Goal: Task Accomplishment & Management: Use online tool/utility

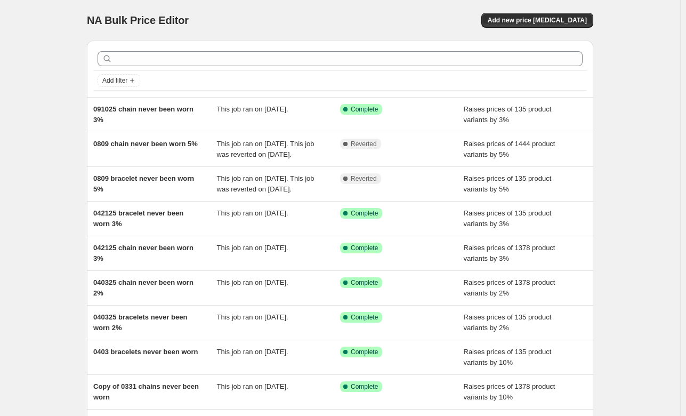
click at [298, 42] on div "Add filter" at bounding box center [340, 68] width 506 height 56
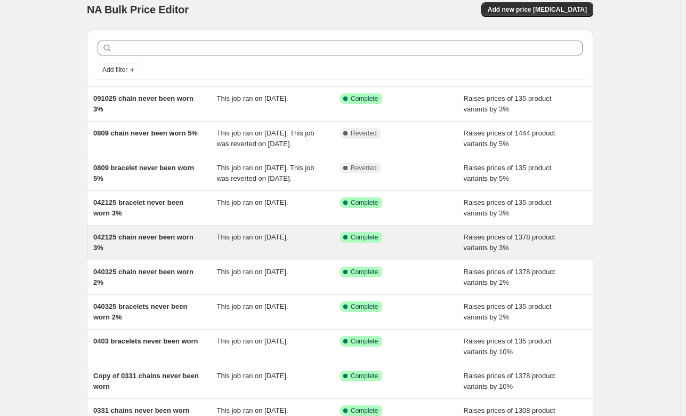
scroll to position [154, 0]
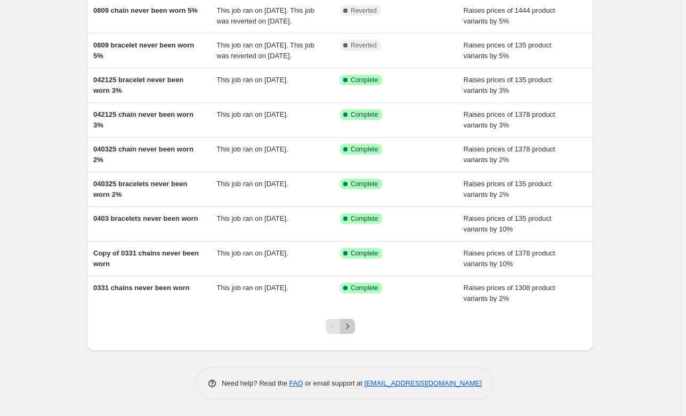
click at [348, 327] on icon "Next" at bounding box center [347, 325] width 3 height 5
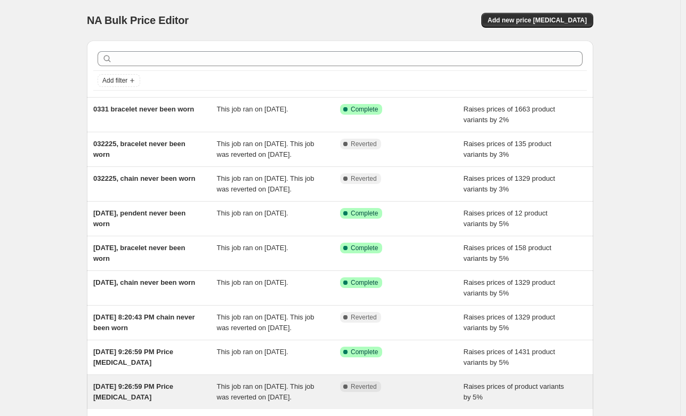
scroll to position [141, 0]
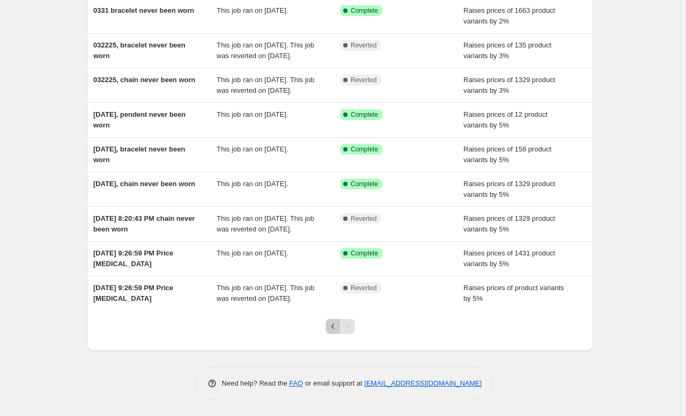
click at [331, 329] on icon "Previous" at bounding box center [333, 326] width 11 height 11
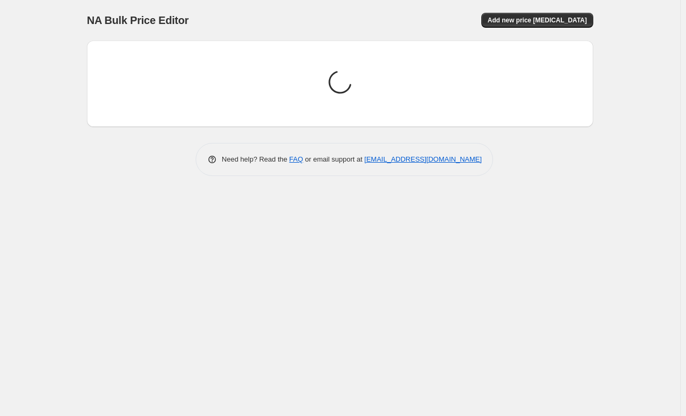
scroll to position [0, 0]
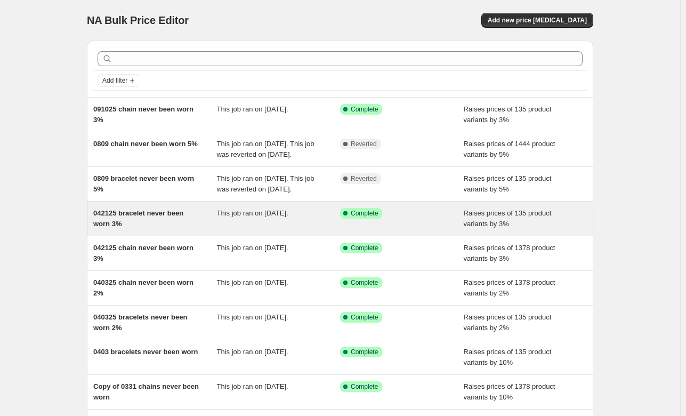
click at [147, 229] on div "042125 bracelet never been worn 3%" at bounding box center [155, 218] width 124 height 21
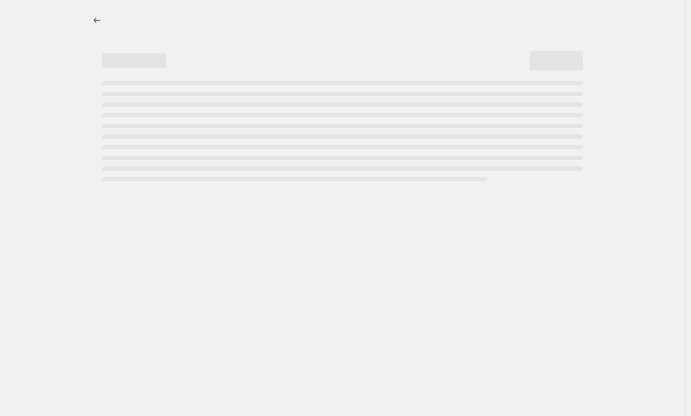
select select "percentage"
select select "no_change"
select select "collection"
select select "product_status"
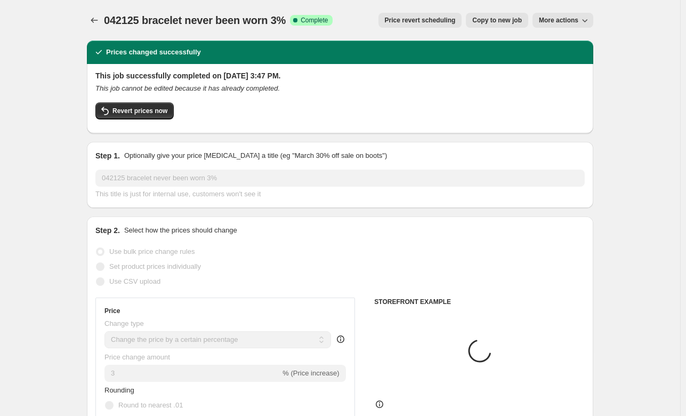
click at [501, 23] on span "Copy to new job" at bounding box center [497, 20] width 50 height 9
select select "percentage"
select select "no_change"
select select "collection"
select select "product_status"
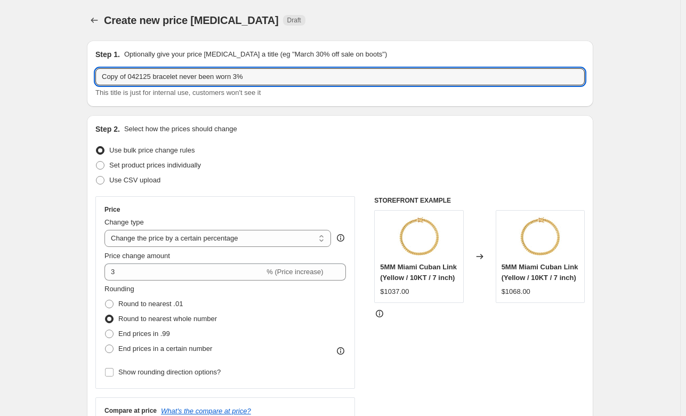
drag, startPoint x: 153, startPoint y: 78, endPoint x: 54, endPoint y: 84, distance: 99.8
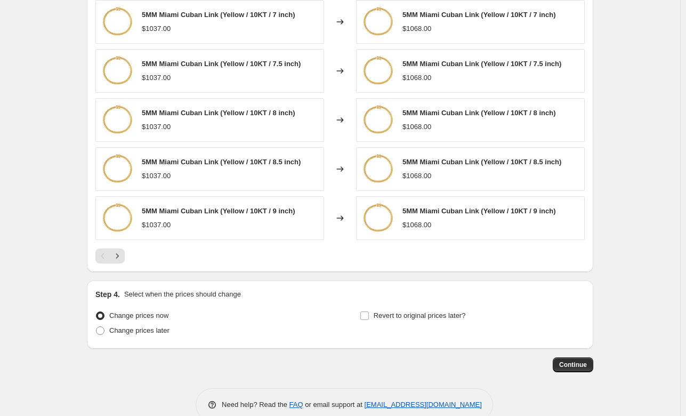
scroll to position [793, 0]
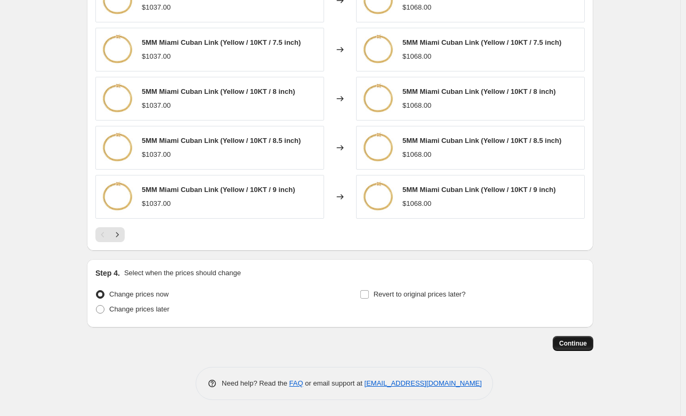
type input "091025 bracelet never been worn 3%"
click at [575, 345] on span "Continue" at bounding box center [573, 343] width 28 height 9
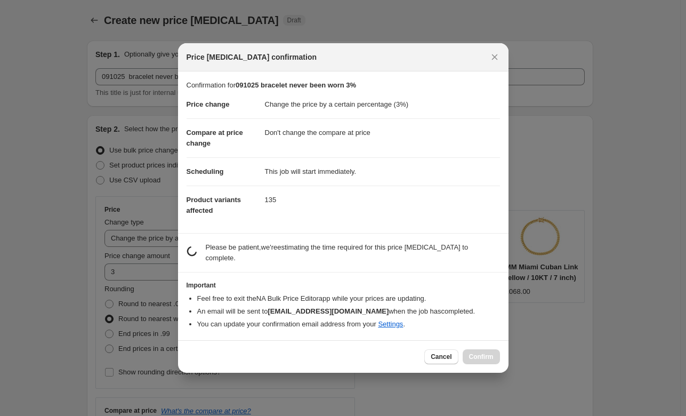
scroll to position [0, 0]
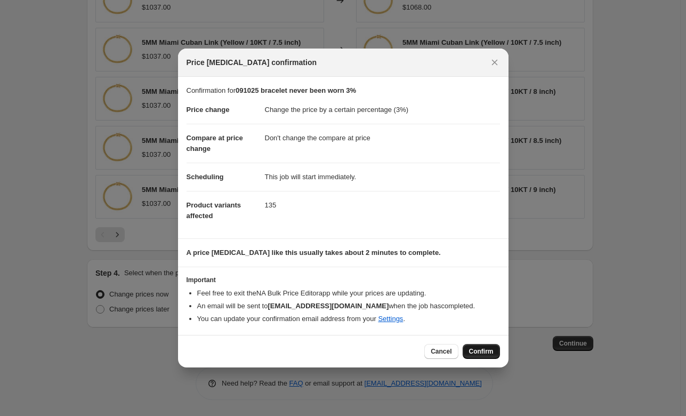
click at [476, 350] on span "Confirm" at bounding box center [481, 351] width 25 height 9
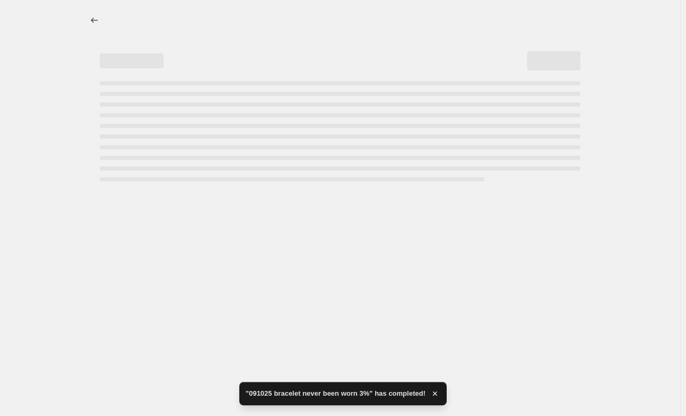
select select "percentage"
select select "no_change"
select select "collection"
select select "product_status"
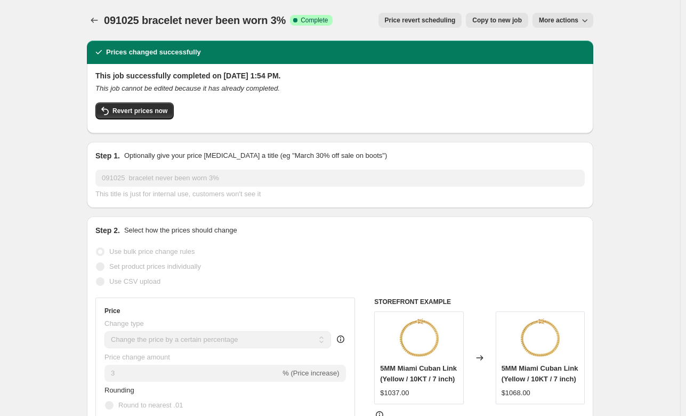
click at [380, 100] on div "This job successfully completed on [DATE] 1:54 PM. This job cannot be edited be…" at bounding box center [339, 97] width 489 height 54
